Goal: Transaction & Acquisition: Purchase product/service

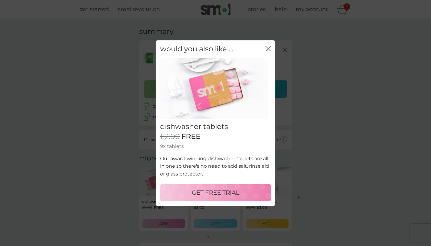
click at [227, 195] on p "GET FREE TRIAL" at bounding box center [216, 193] width 48 height 10
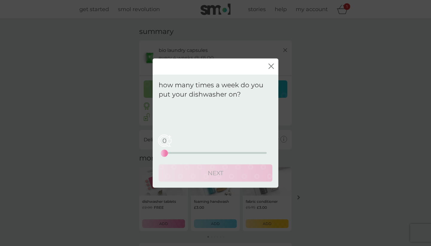
click at [174, 149] on div "0 0 12.5 25" at bounding box center [215, 144] width 102 height 24
click at [174, 151] on div "0 0 12.5 25" at bounding box center [215, 144] width 102 height 24
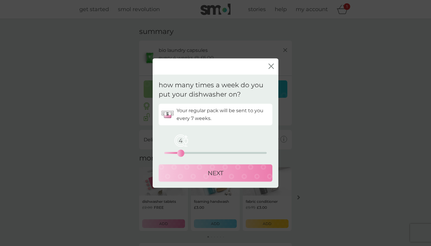
drag, startPoint x: 165, startPoint y: 151, endPoint x: 180, endPoint y: 151, distance: 15.0
click at [180, 152] on div "4" at bounding box center [181, 153] width 2 height 2
click at [178, 153] on div "3" at bounding box center [177, 153] width 2 height 2
click at [205, 171] on div "NEXT" at bounding box center [216, 173] width 102 height 10
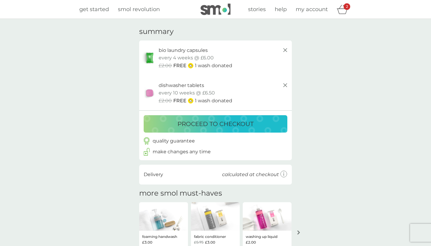
click at [251, 126] on p "proceed to checkout" at bounding box center [216, 124] width 76 height 10
click at [287, 84] on icon at bounding box center [285, 84] width 7 height 7
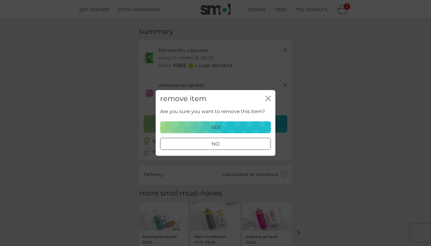
click at [229, 126] on div "yes" at bounding box center [215, 127] width 103 height 8
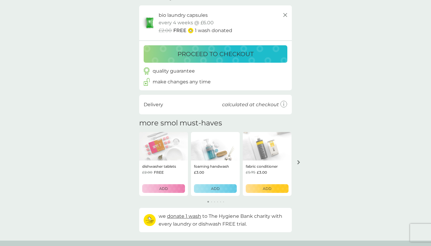
scroll to position [35, 0]
click at [298, 160] on icon "arrow right" at bounding box center [298, 162] width 3 height 4
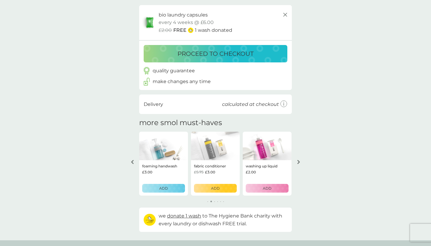
click at [298, 160] on icon "arrow right" at bounding box center [298, 162] width 3 height 4
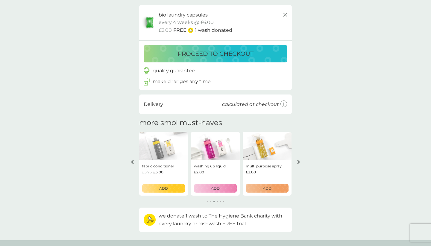
click at [298, 160] on icon "arrow right" at bounding box center [298, 162] width 3 height 4
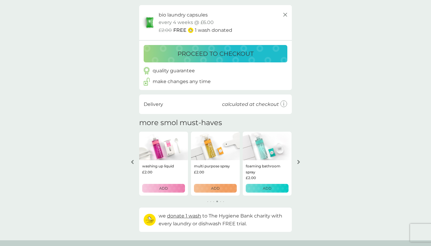
click at [298, 160] on icon "arrow right" at bounding box center [298, 162] width 3 height 4
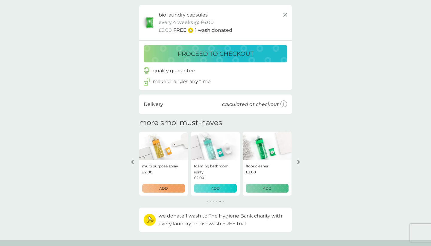
click at [298, 160] on icon "arrow right" at bounding box center [298, 162] width 3 height 4
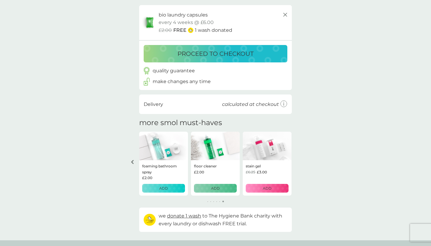
click at [133, 160] on icon "arrow left" at bounding box center [132, 162] width 3 height 4
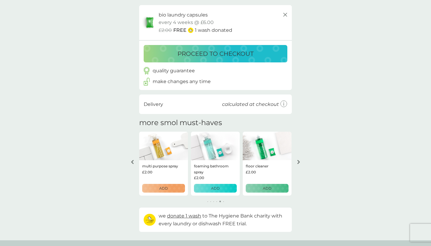
click at [167, 191] on button "ADD" at bounding box center [163, 188] width 43 height 9
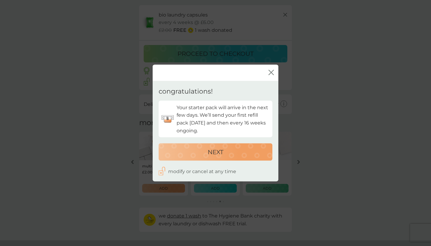
click at [223, 171] on p "modify or cancel at any time" at bounding box center [202, 171] width 68 height 8
click at [238, 153] on div "NEXT" at bounding box center [216, 152] width 102 height 10
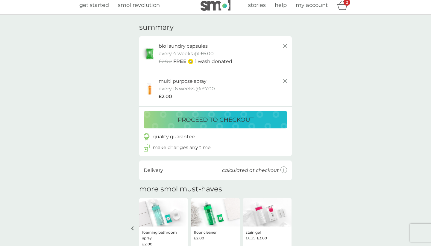
scroll to position [2, 0]
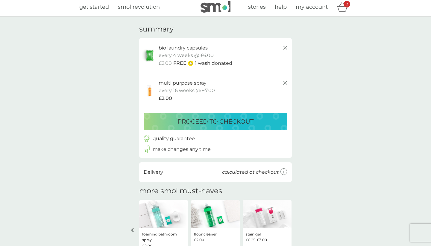
click at [263, 120] on div "proceed to checkout" at bounding box center [216, 122] width 132 height 10
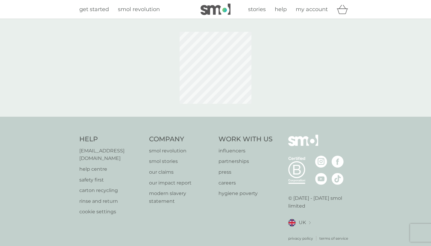
scroll to position [2, 0]
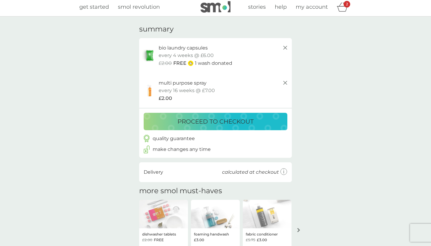
click at [285, 80] on icon at bounding box center [285, 82] width 7 height 7
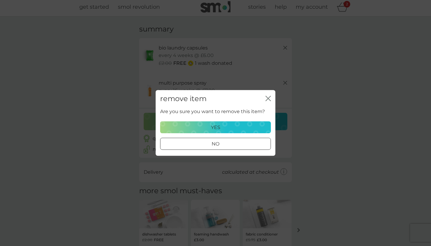
click at [223, 129] on div "yes" at bounding box center [215, 127] width 103 height 8
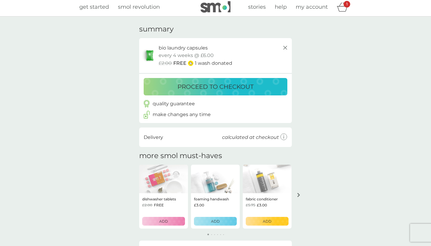
click at [223, 90] on p "proceed to checkout" at bounding box center [216, 87] width 76 height 10
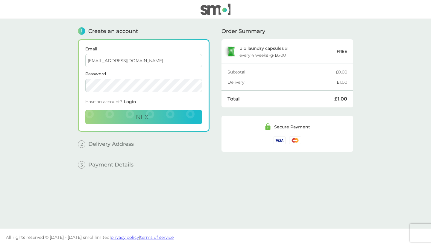
type input "[EMAIL_ADDRESS][DOMAIN_NAME]"
click at [128, 113] on button "Next" at bounding box center [143, 117] width 117 height 14
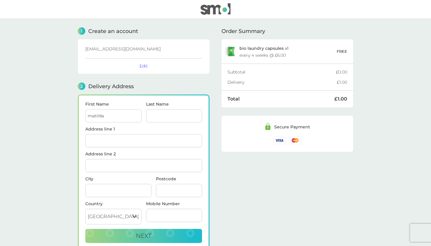
type input "matilda"
type input "[PERSON_NAME]"
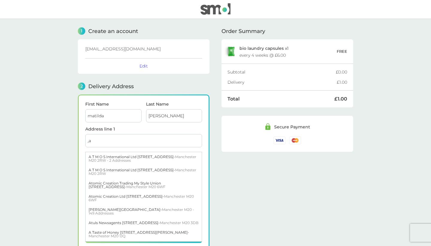
type input ","
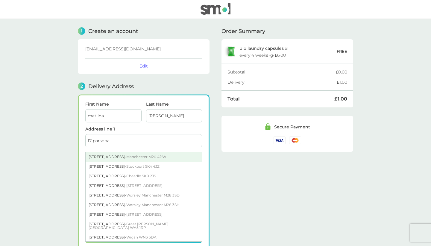
click at [145, 157] on span "Manchester M20 4PW" at bounding box center [146, 156] width 40 height 4
type input "[STREET_ADDRESS]"
type input "[GEOGRAPHIC_DATA]"
type input "M20 4PW"
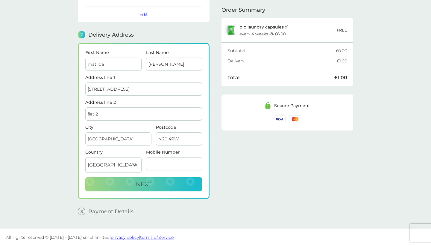
scroll to position [52, 0]
type input "flat 2"
type input "07519744184"
click at [185, 186] on button "Next" at bounding box center [143, 184] width 117 height 14
checkbox input "true"
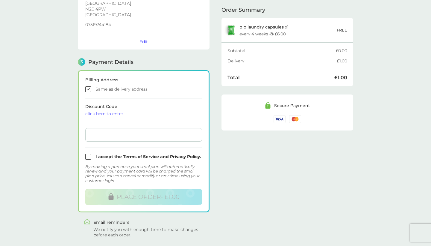
scroll to position [122, 0]
click at [90, 156] on input "checkbox" at bounding box center [143, 156] width 117 height 6
checkbox input "true"
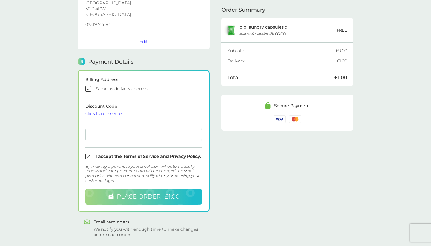
click at [148, 194] on span "PLACE ORDER - £1.00" at bounding box center [148, 196] width 63 height 7
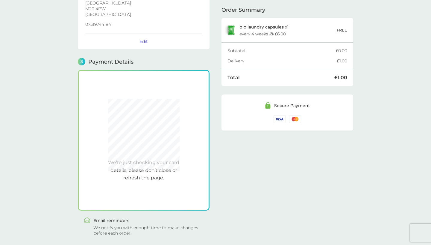
scroll to position [138, 0]
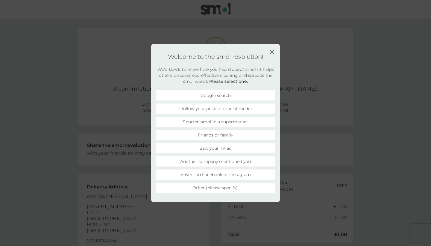
click at [270, 52] on div "Welcome to the smol revolution! We’d LOVE to know how you heard about smol (it …" at bounding box center [215, 123] width 129 height 158
click at [271, 49] on div "Welcome to the smol revolution! We’d LOVE to know how you heard about smol (it …" at bounding box center [215, 123] width 129 height 158
click at [274, 50] on img at bounding box center [272, 52] width 4 height 4
